Goal: Information Seeking & Learning: Learn about a topic

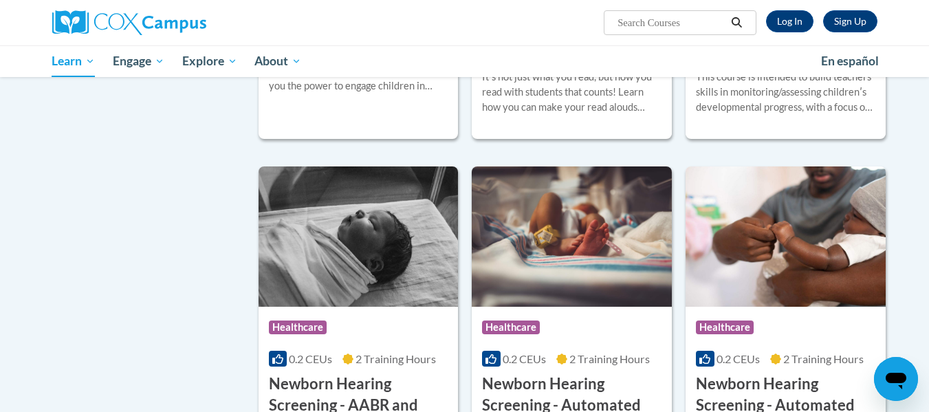
scroll to position [1922, 0]
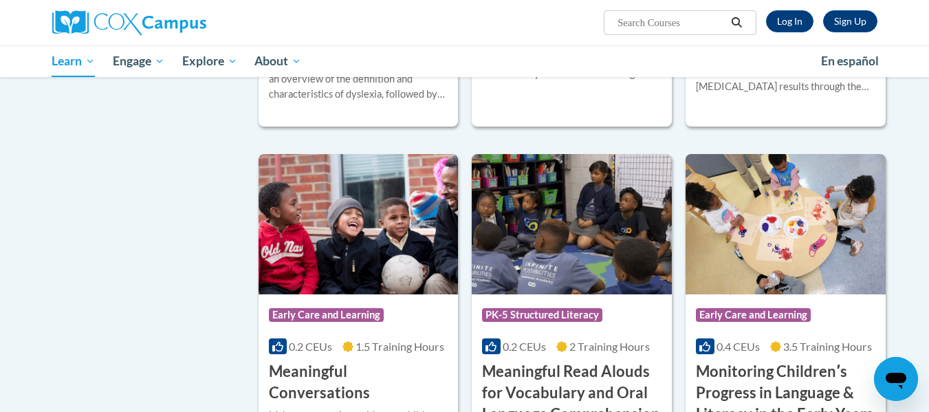
click at [655, 15] on input "Search..." at bounding box center [671, 22] width 110 height 16
type input "symantics"
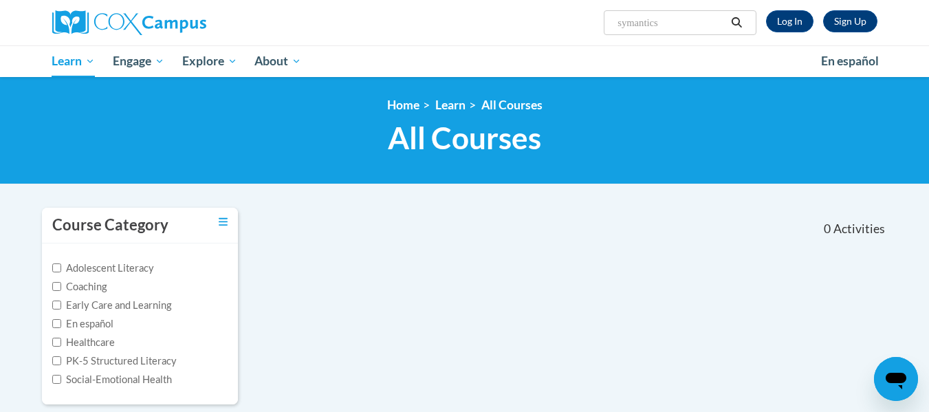
click at [665, 28] on input "symantics" at bounding box center [671, 22] width 110 height 16
type input "systematic"
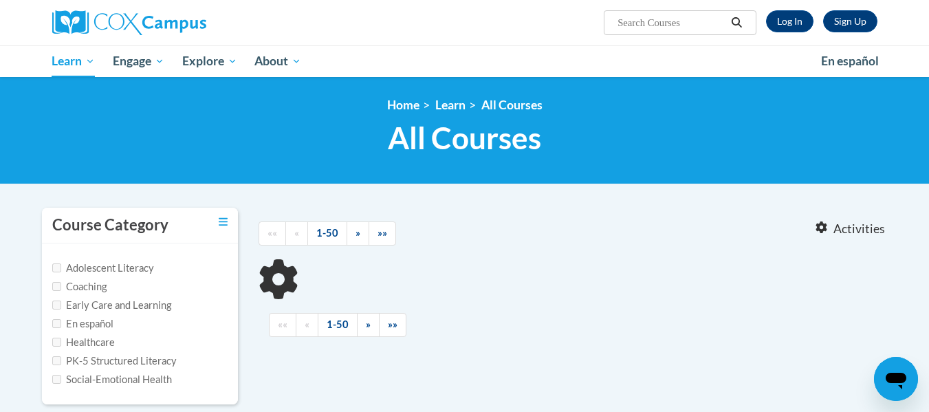
type input "systematic"
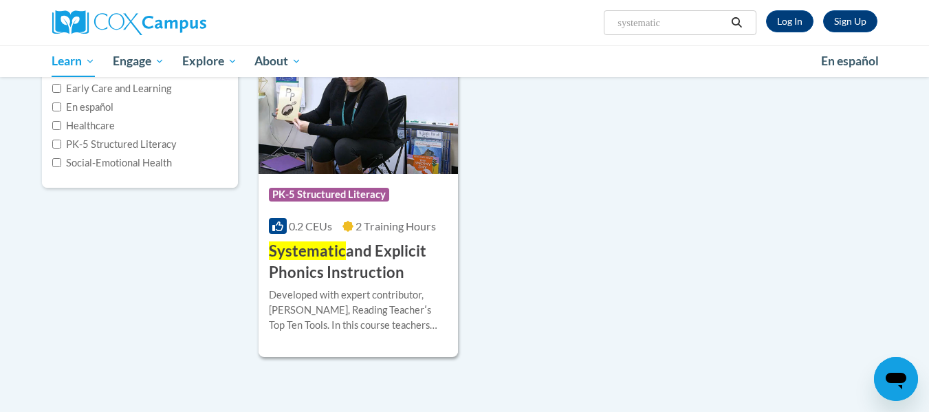
scroll to position [214, 0]
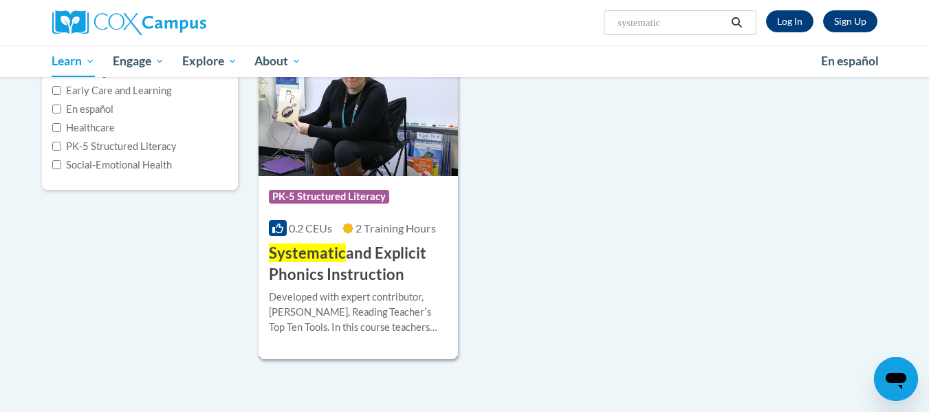
click at [347, 190] on span "PK-5 Structured Literacy" at bounding box center [329, 197] width 120 height 14
